Goal: Task Accomplishment & Management: Manage account settings

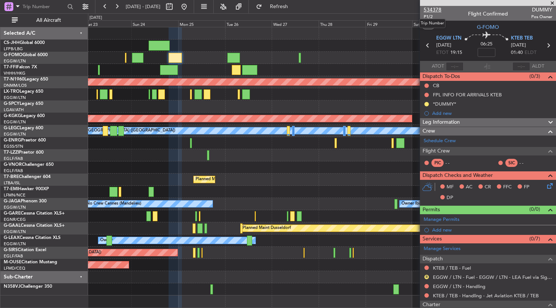
click at [428, 7] on span "534378" at bounding box center [432, 10] width 18 height 8
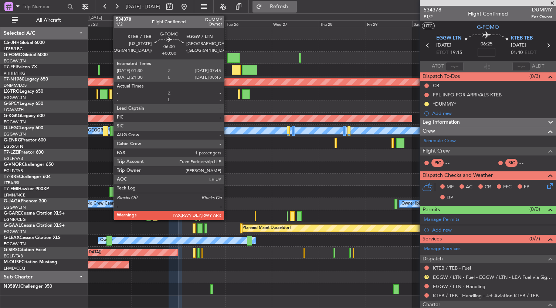
click at [276, 10] on button "Refresh" at bounding box center [274, 7] width 44 height 12
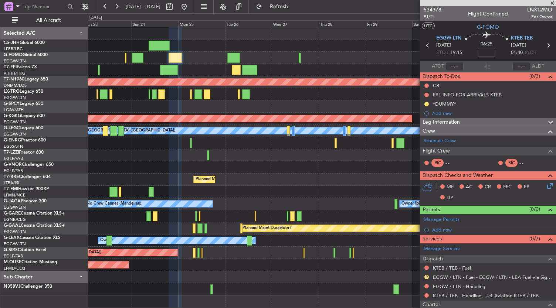
click at [282, 141] on div at bounding box center [322, 143] width 468 height 12
click at [265, 163] on div at bounding box center [322, 167] width 468 height 12
click at [248, 190] on div "Planned Maint [PERSON_NAME]" at bounding box center [322, 192] width 468 height 12
click at [294, 6] on span "Refresh" at bounding box center [278, 6] width 31 height 5
click at [276, 188] on div "Planned Maint [PERSON_NAME]" at bounding box center [322, 192] width 468 height 12
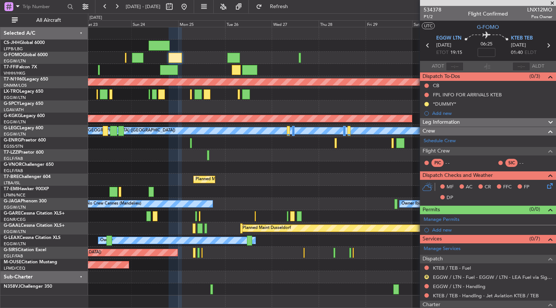
click at [276, 188] on div "Planned Maint [PERSON_NAME]" at bounding box center [322, 192] width 468 height 12
click at [448, 140] on link "Schedule Crew" at bounding box center [439, 140] width 32 height 7
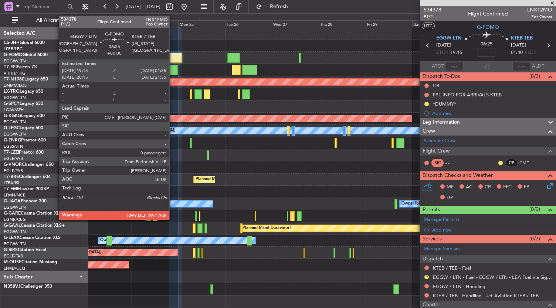
click at [173, 58] on div at bounding box center [174, 58] width 13 height 10
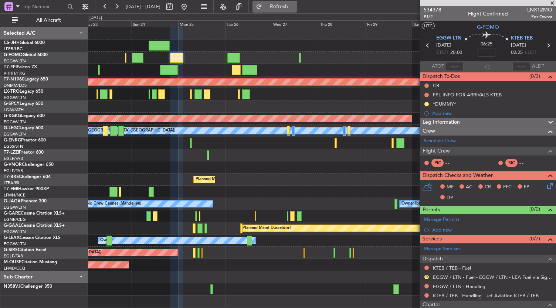
click at [294, 7] on span "Refresh" at bounding box center [278, 6] width 31 height 5
click at [306, 178] on div "Planned Maint [GEOGRAPHIC_DATA] ([GEOGRAPHIC_DATA])" at bounding box center [322, 180] width 468 height 12
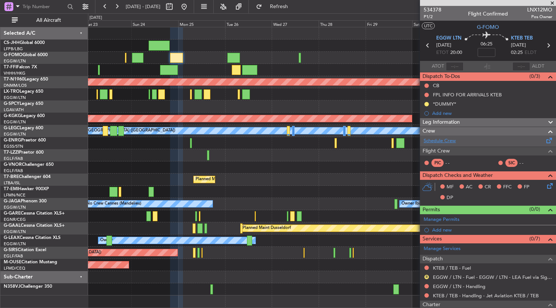
click at [441, 141] on link "Schedule Crew" at bounding box center [439, 140] width 32 height 7
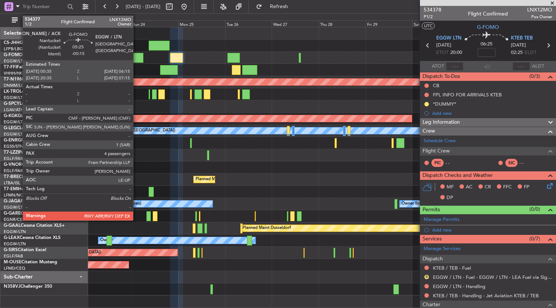
click at [137, 57] on div at bounding box center [137, 58] width 11 height 10
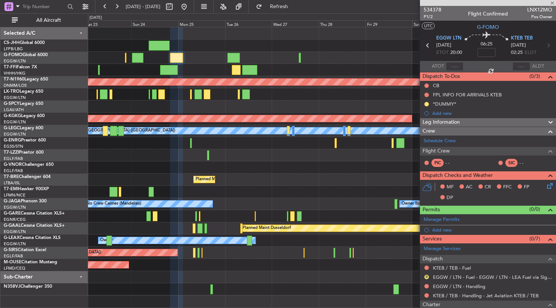
type input "-00:15"
type input "4"
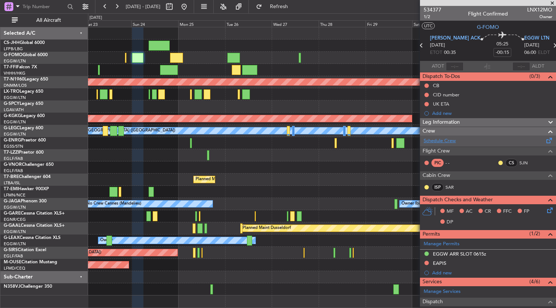
click at [444, 140] on link "Schedule Crew" at bounding box center [439, 140] width 32 height 7
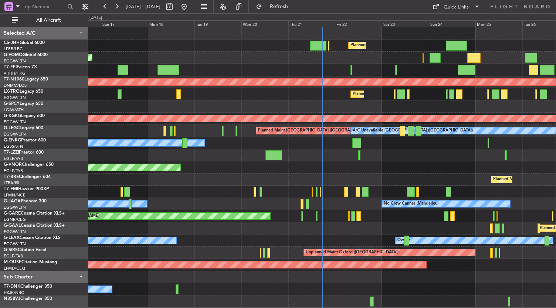
click at [435, 167] on div "Planned Maint London (Biggin Hill)" at bounding box center [322, 167] width 468 height 12
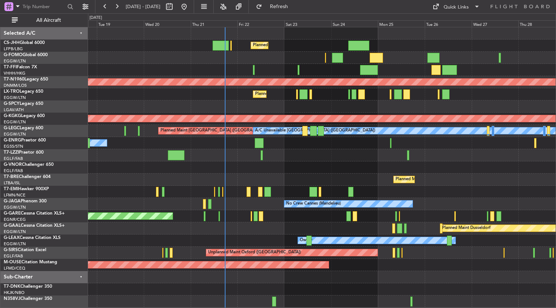
click at [323, 153] on div at bounding box center [322, 155] width 468 height 12
click at [344, 149] on div at bounding box center [322, 155] width 468 height 12
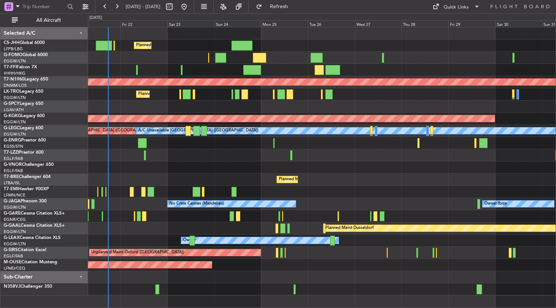
click at [239, 105] on div at bounding box center [322, 107] width 468 height 12
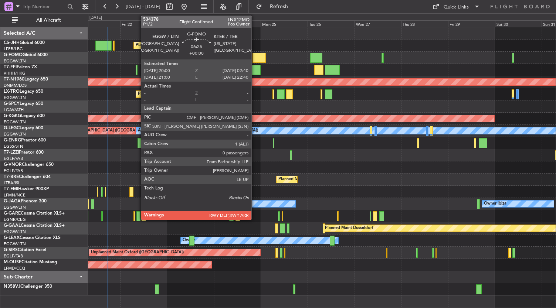
click at [255, 54] on div at bounding box center [258, 58] width 13 height 10
